Goal: Task Accomplishment & Management: Manage account settings

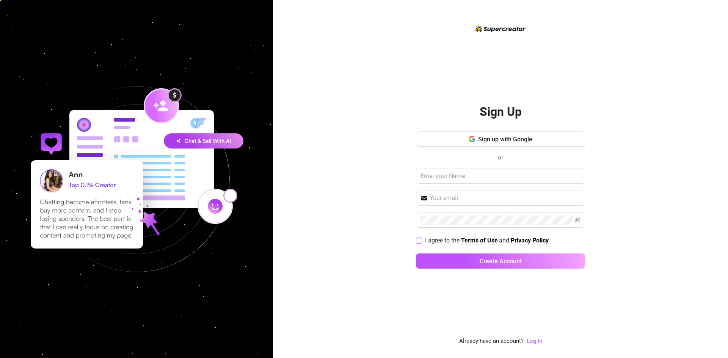
click at [419, 240] on input "I agree to the Terms of Use and Privacy Policy" at bounding box center [418, 240] width 5 height 5
checkbox input "true"
click at [532, 342] on link "Log In" at bounding box center [535, 341] width 16 height 7
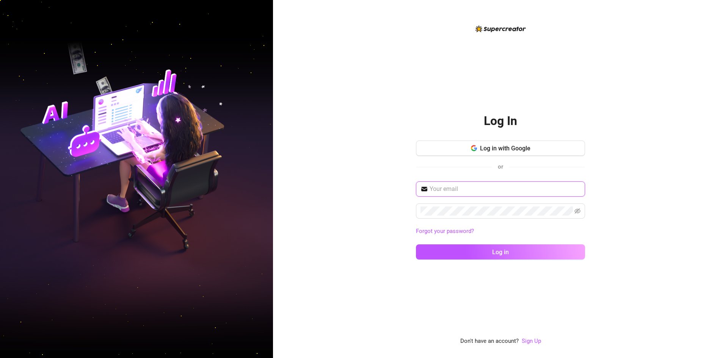
click at [475, 190] on input "text" at bounding box center [505, 189] width 151 height 9
type input "[EMAIL_ADDRESS][DOMAIN_NAME]"
click at [416, 245] on button "Log in" at bounding box center [500, 252] width 169 height 15
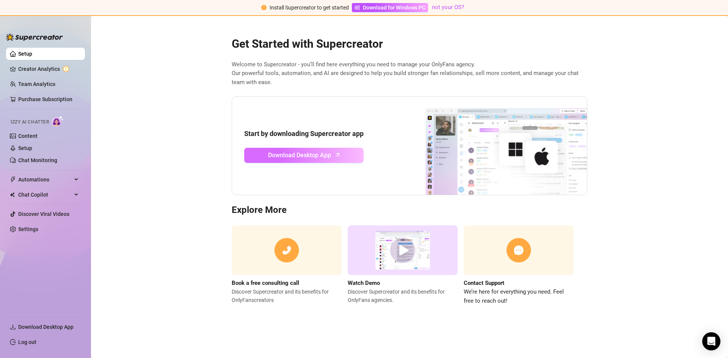
click at [313, 158] on span "Download Desktop App" at bounding box center [299, 155] width 63 height 9
